Goal: Transaction & Acquisition: Purchase product/service

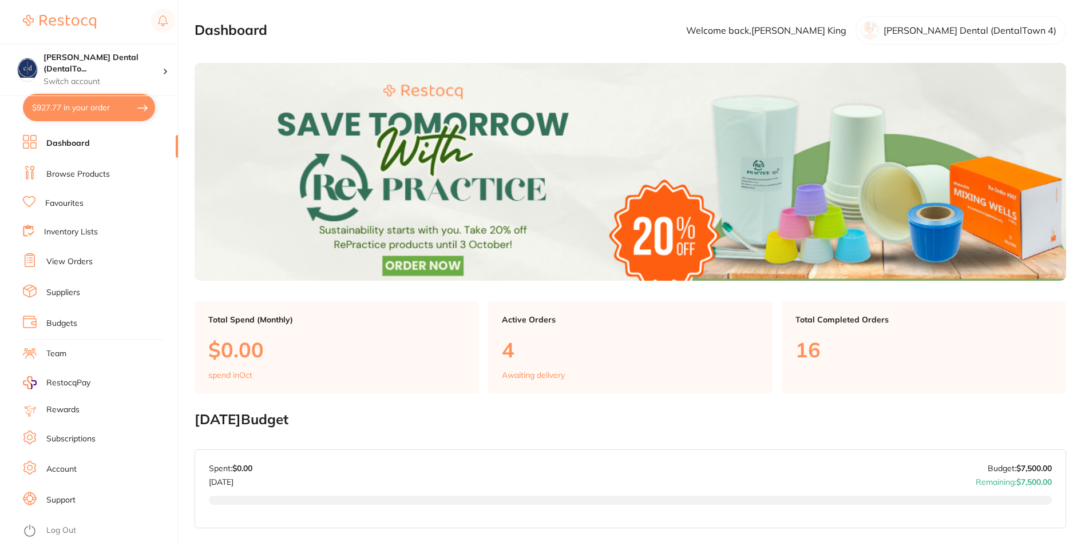
click at [63, 108] on button "$927.77 in your order" at bounding box center [89, 107] width 132 height 27
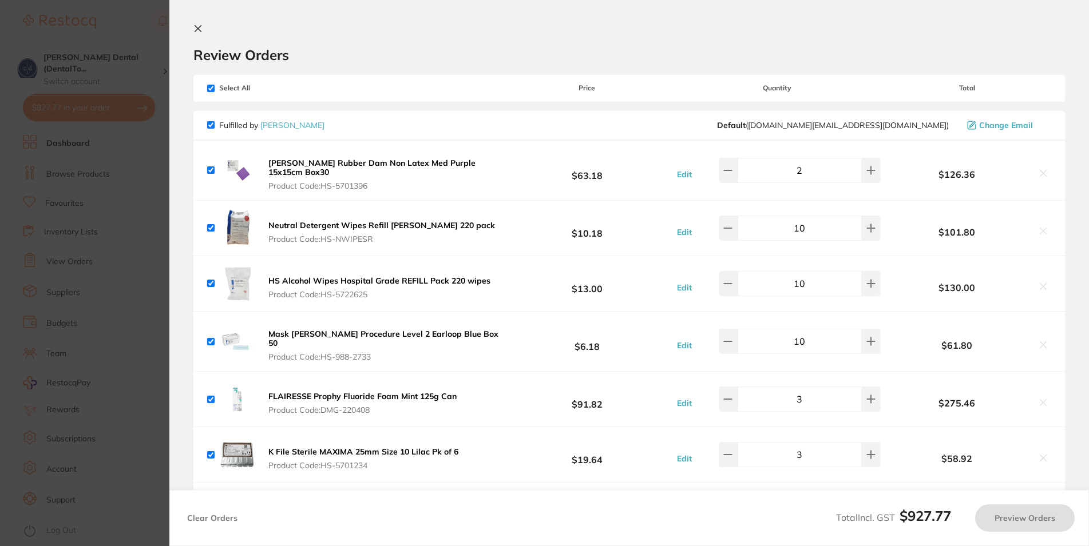
checkbox input "true"
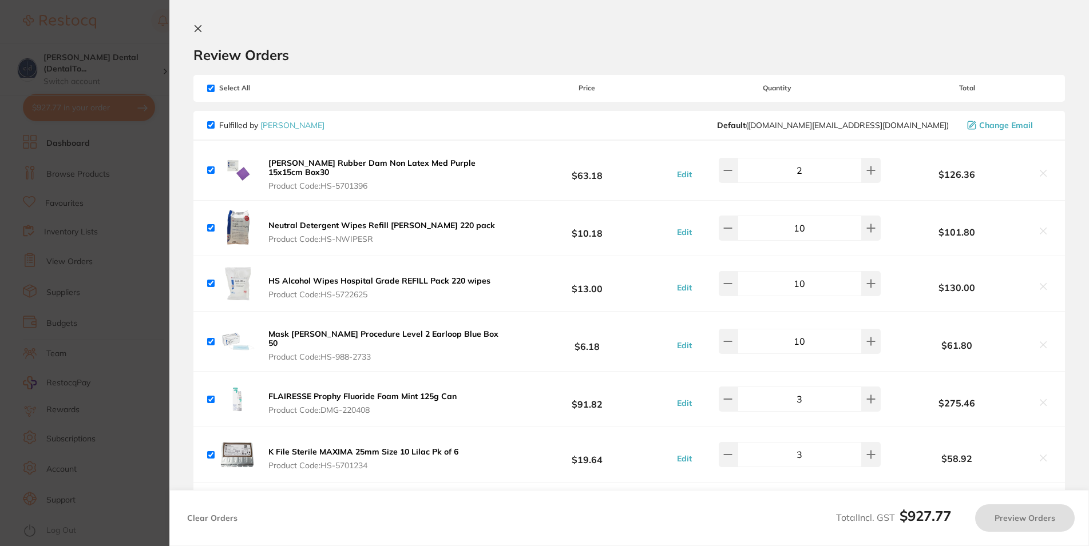
checkbox input "true"
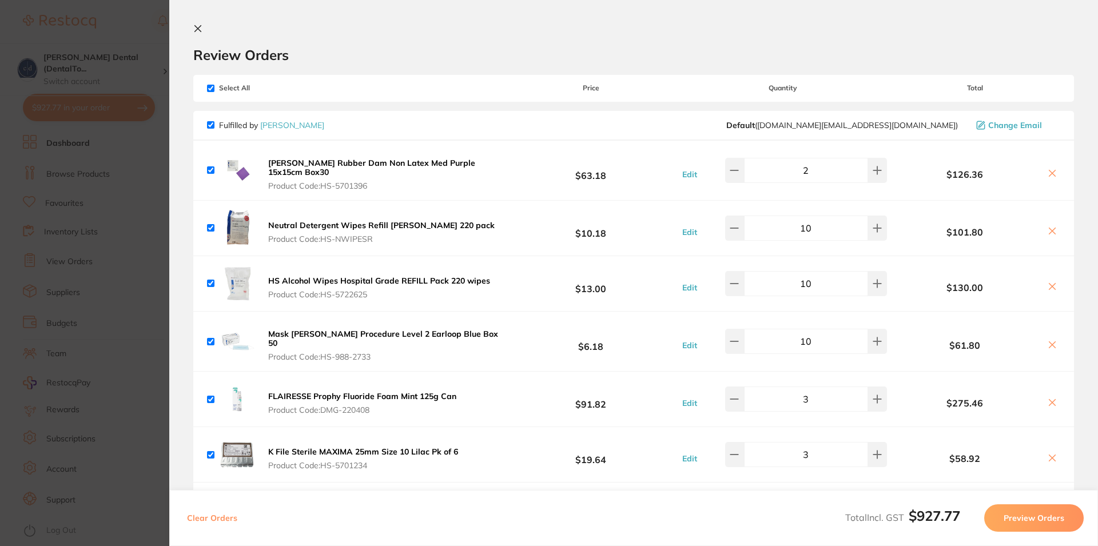
click at [197, 26] on icon at bounding box center [197, 28] width 9 height 9
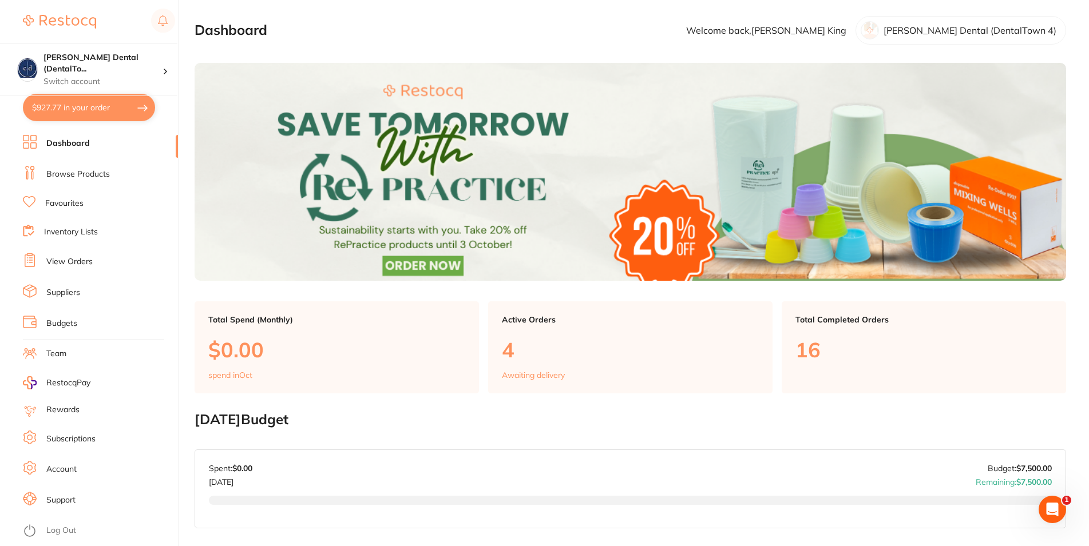
click at [81, 169] on link "Browse Products" at bounding box center [77, 174] width 63 height 11
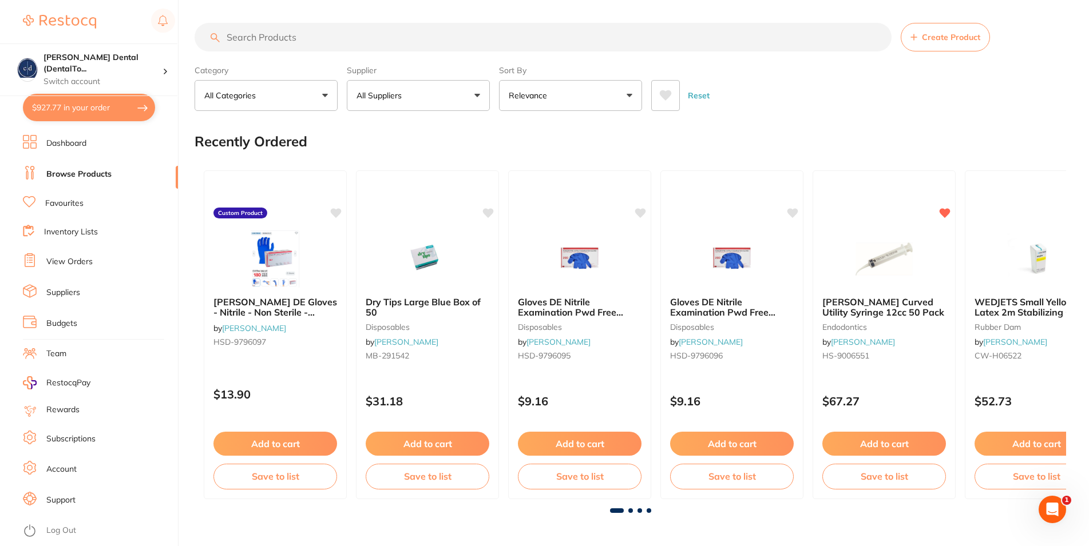
click at [434, 101] on button "All Suppliers" at bounding box center [418, 95] width 143 height 31
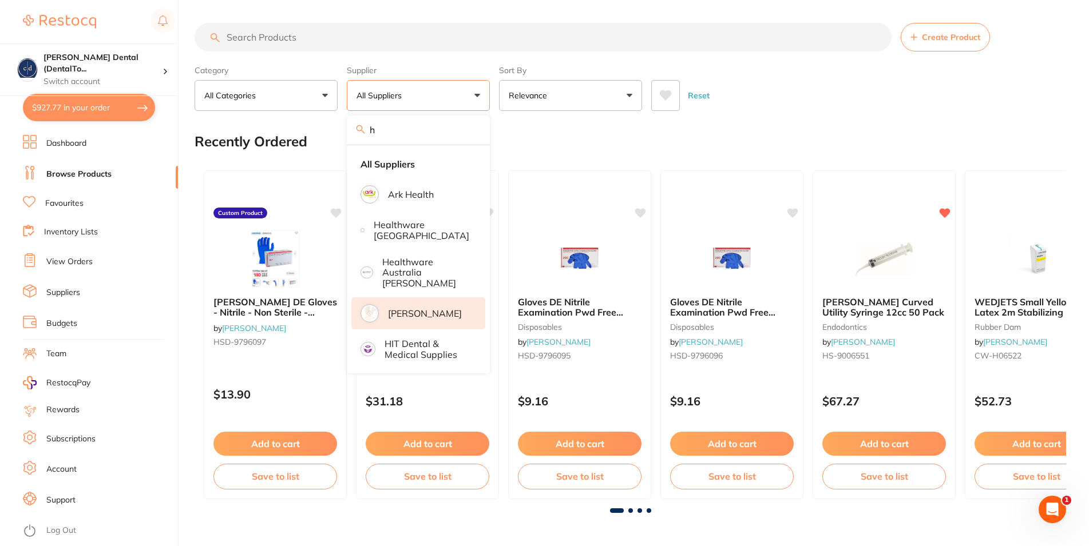
type input "h"
click at [389, 308] on p "[PERSON_NAME]" at bounding box center [425, 313] width 74 height 10
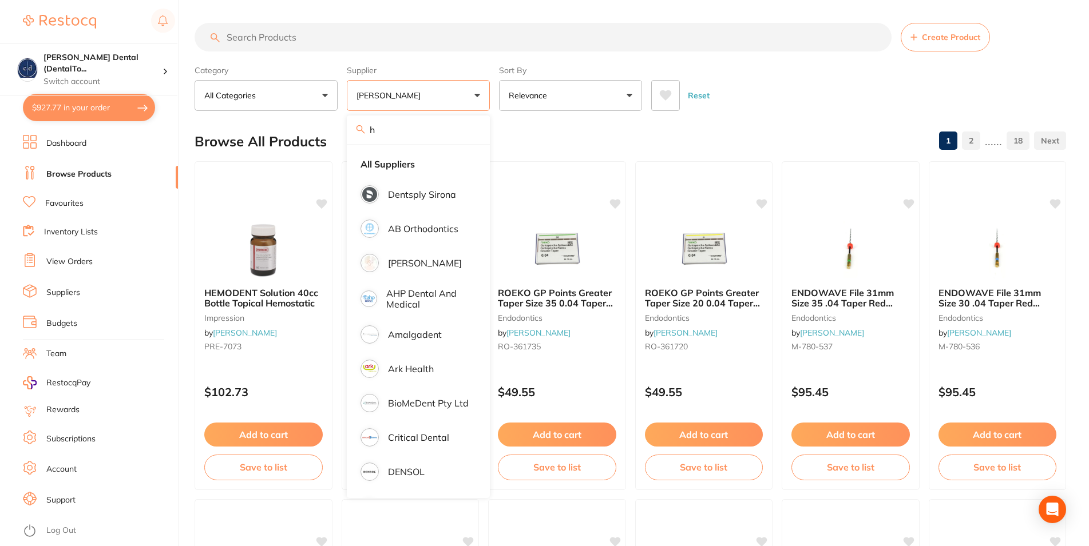
drag, startPoint x: 285, startPoint y: 37, endPoint x: 292, endPoint y: 28, distance: 11.0
click at [285, 36] on input "search" at bounding box center [542, 37] width 697 height 29
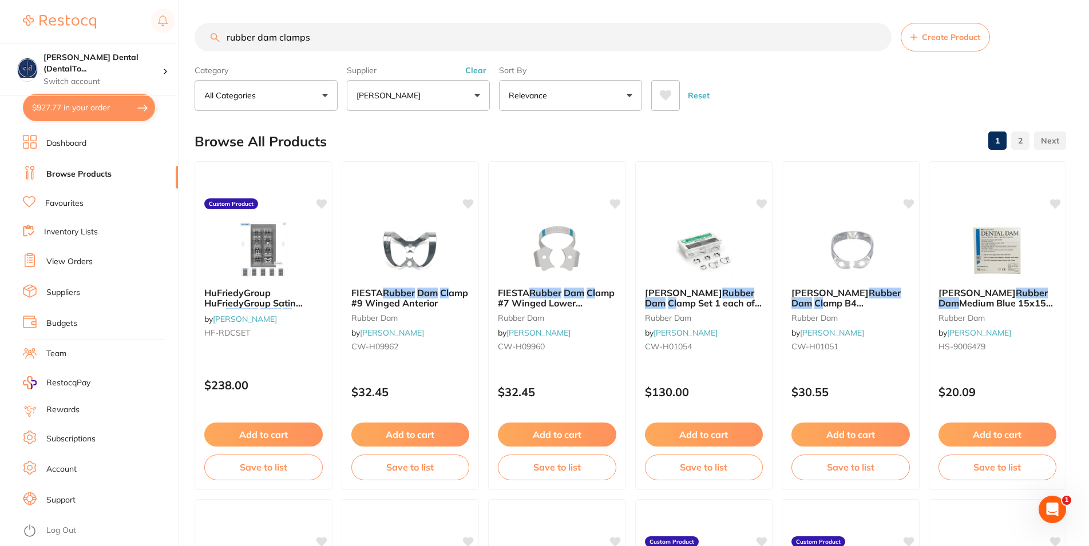
type input "rubber dam clamps"
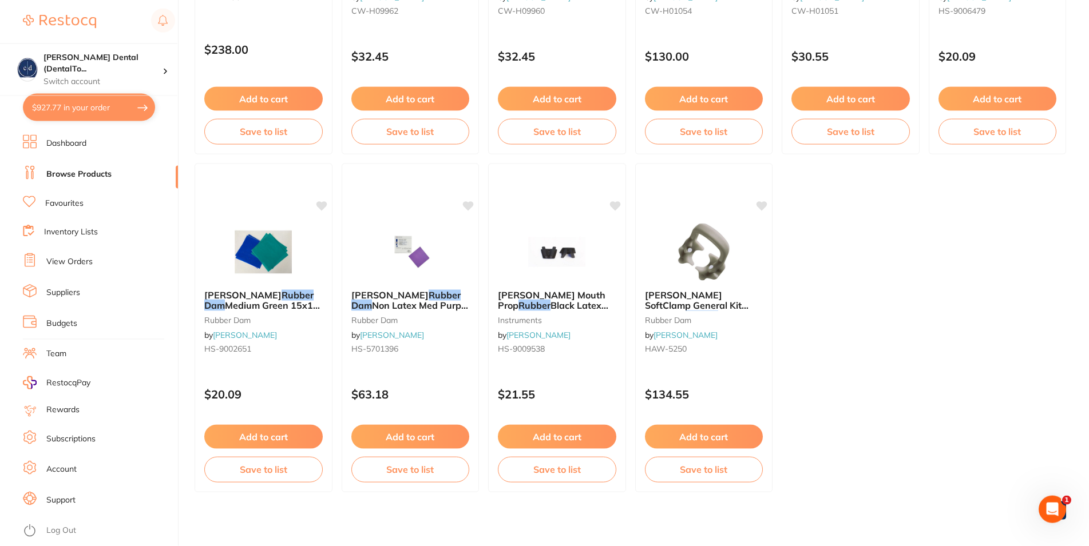
scroll to position [342, 0]
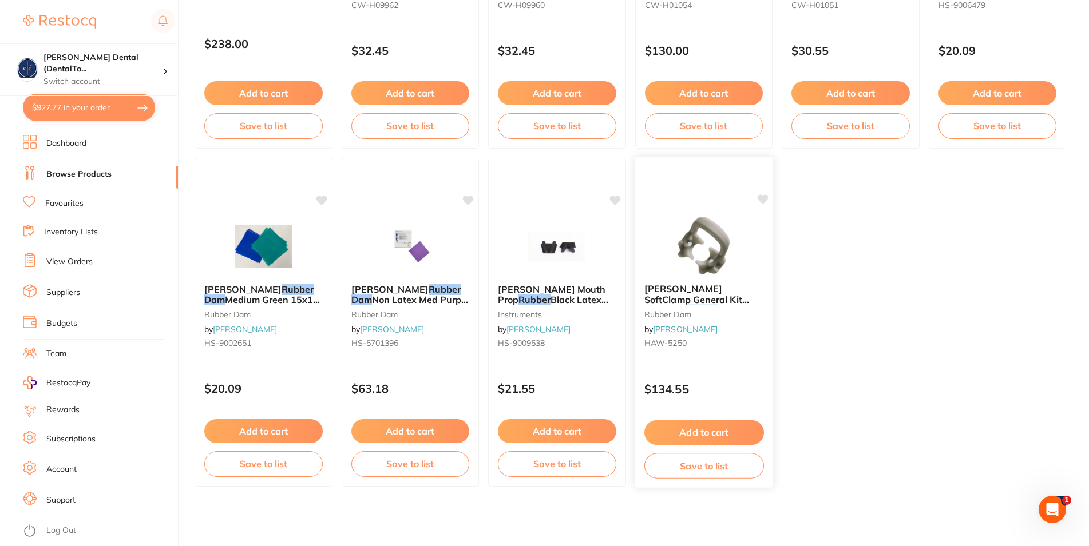
click at [730, 429] on button "Add to cart" at bounding box center [704, 432] width 120 height 25
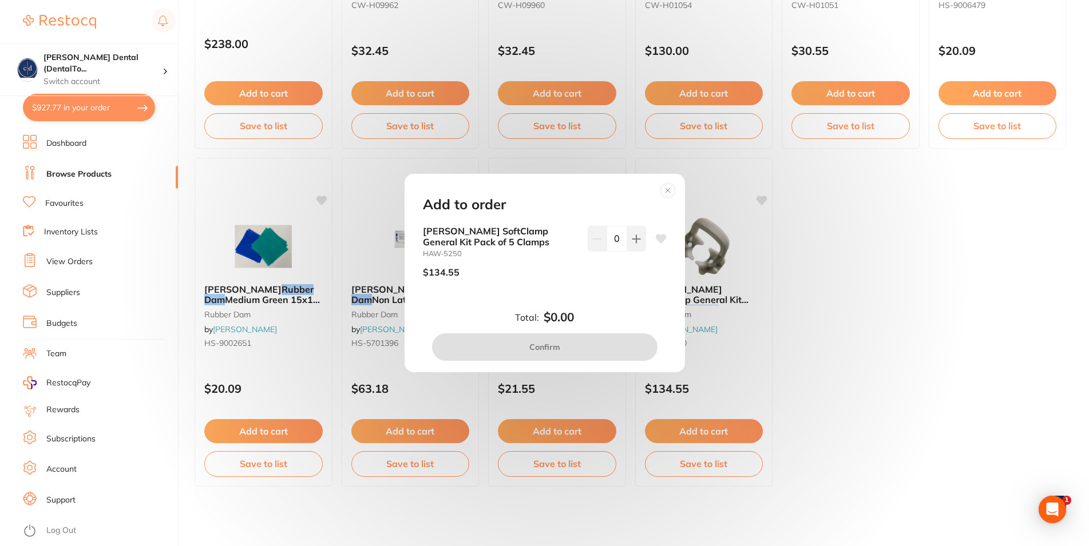
scroll to position [0, 0]
click at [632, 239] on icon at bounding box center [635, 238] width 7 height 7
type input "1"
click at [571, 347] on button "Confirm" at bounding box center [544, 346] width 225 height 27
checkbox input "false"
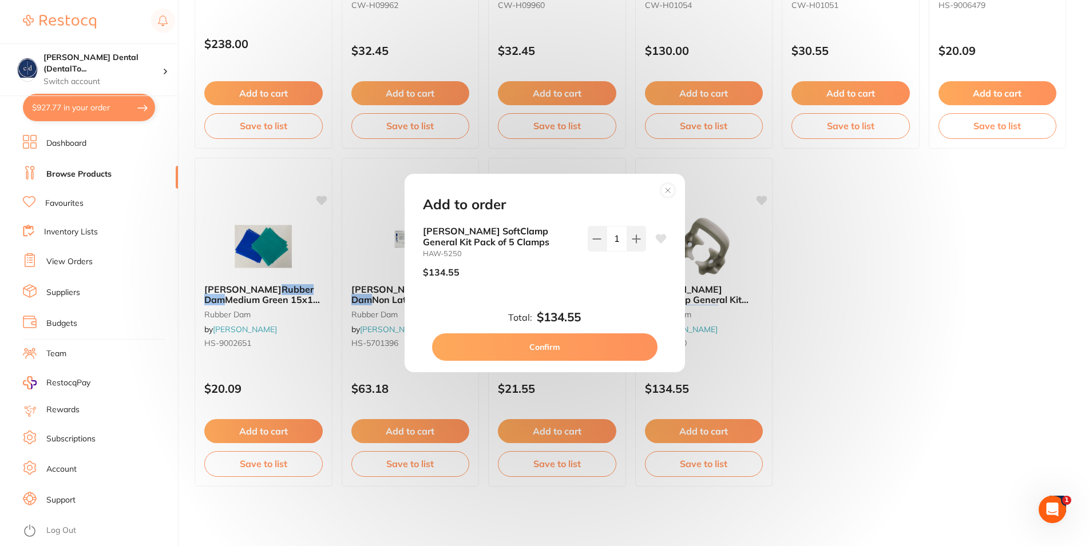
checkbox input "false"
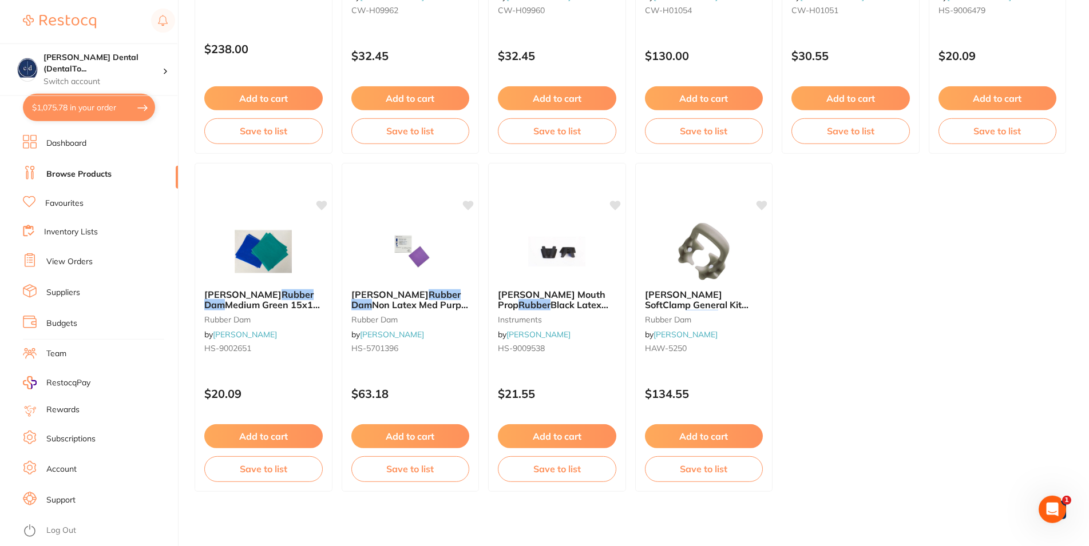
scroll to position [342, 0]
